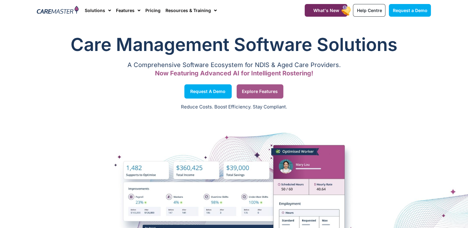
click at [252, 92] on span "Explore Features" at bounding box center [260, 91] width 36 height 3
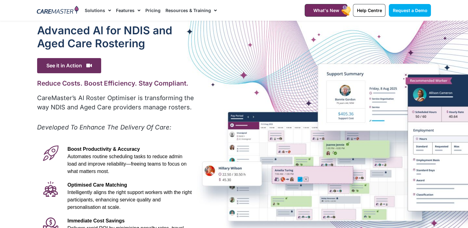
click at [150, 8] on link "Pricing" at bounding box center [152, 10] width 15 height 21
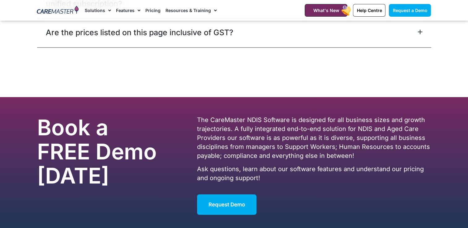
scroll to position [2969, 0]
